Goal: Navigation & Orientation: Go to known website

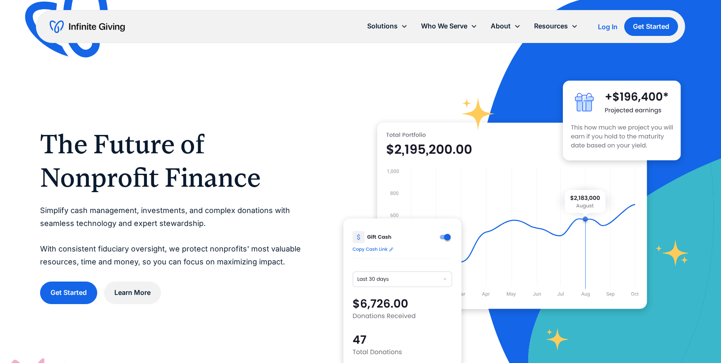
click at [607, 26] on div "Log In" at bounding box center [608, 26] width 20 height 7
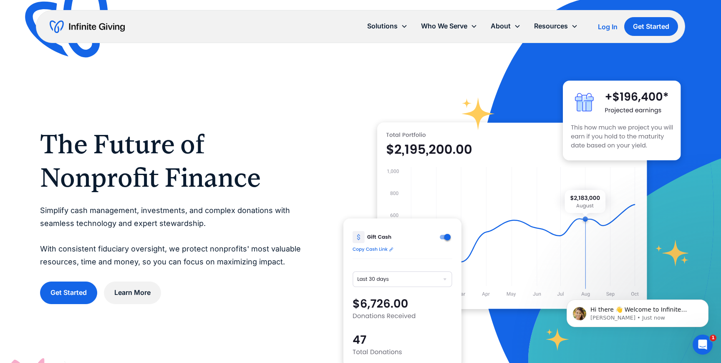
click at [609, 26] on div "Log In" at bounding box center [608, 26] width 20 height 7
click at [308, 145] on h1 "The Future of Nonprofit Finance" at bounding box center [175, 160] width 270 height 67
click at [605, 25] on div "Log In" at bounding box center [608, 26] width 20 height 7
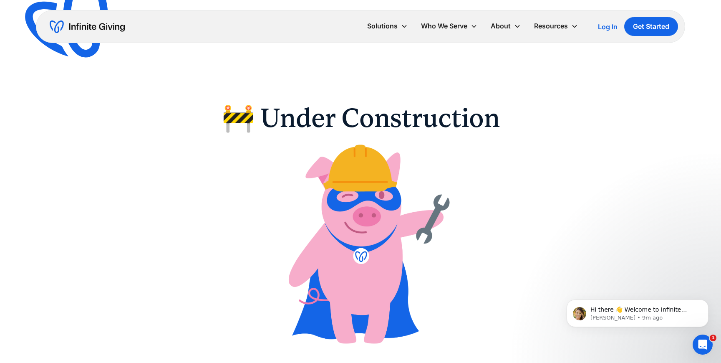
click at [135, 17] on div "Solutions Donation Page Investing Cash Reserves Advisory Services Stock Donatio…" at bounding box center [360, 26] width 649 height 33
click at [610, 26] on div "Log In" at bounding box center [608, 26] width 20 height 7
click at [332, 123] on h1 "🚧 Under Construction" at bounding box center [361, 117] width 278 height 33
